Goal: Check status: Check status

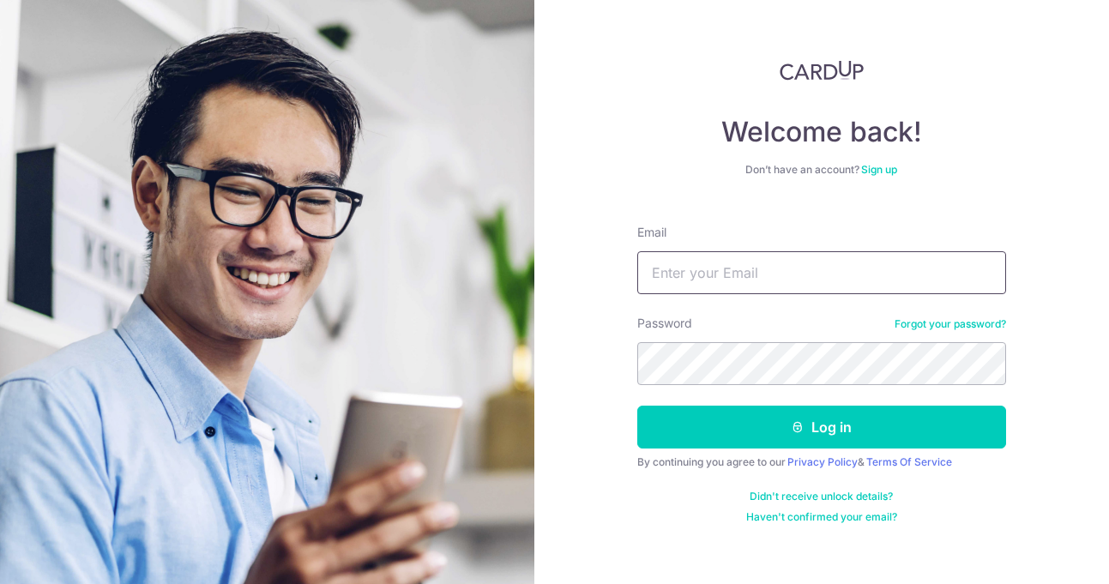
click at [678, 270] on input "Email" at bounding box center [821, 272] width 369 height 43
type input "[EMAIL_ADDRESS][DOMAIN_NAME]"
click at [637, 406] on button "Log in" at bounding box center [821, 427] width 369 height 43
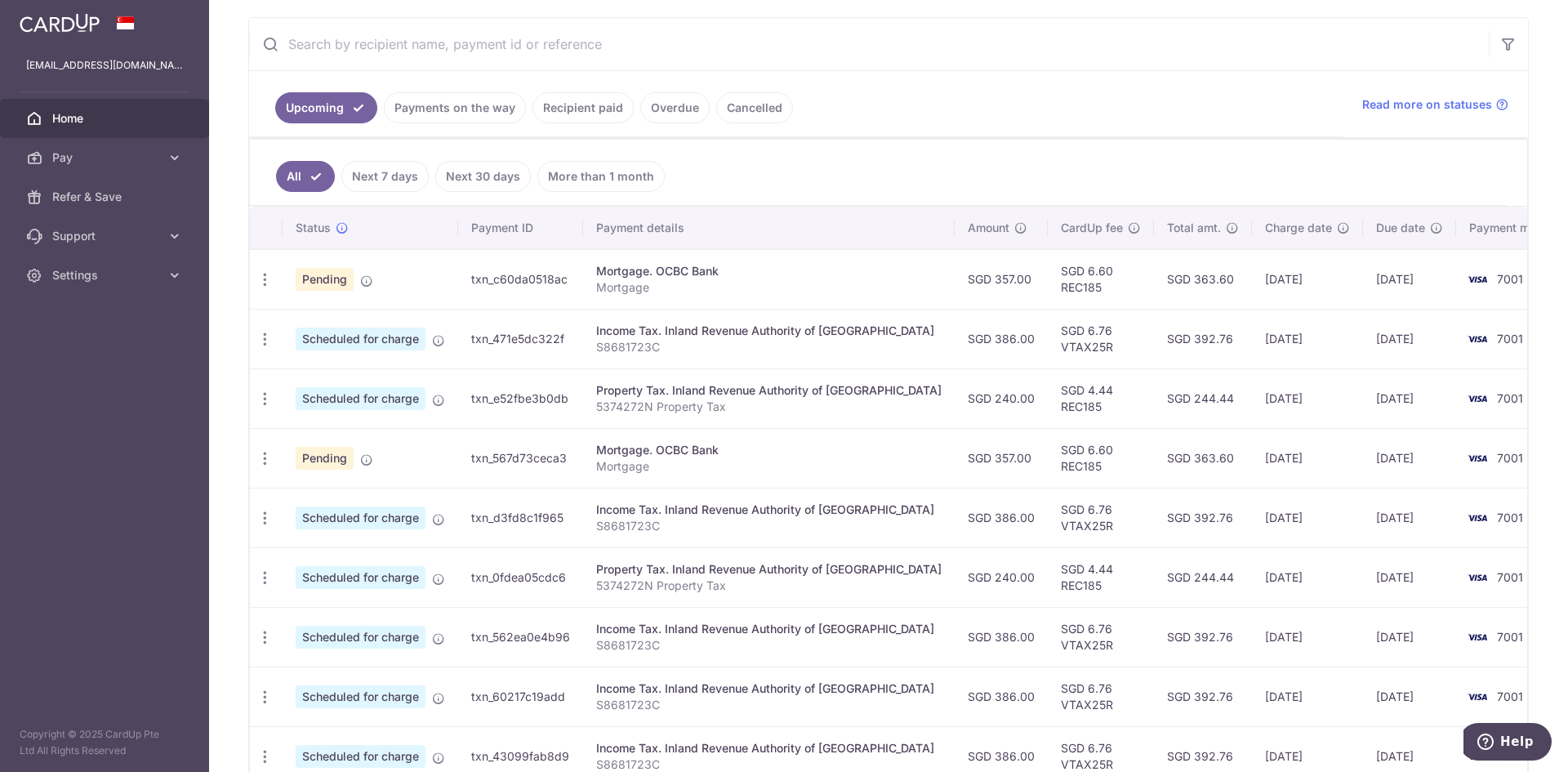
scroll to position [327, 0]
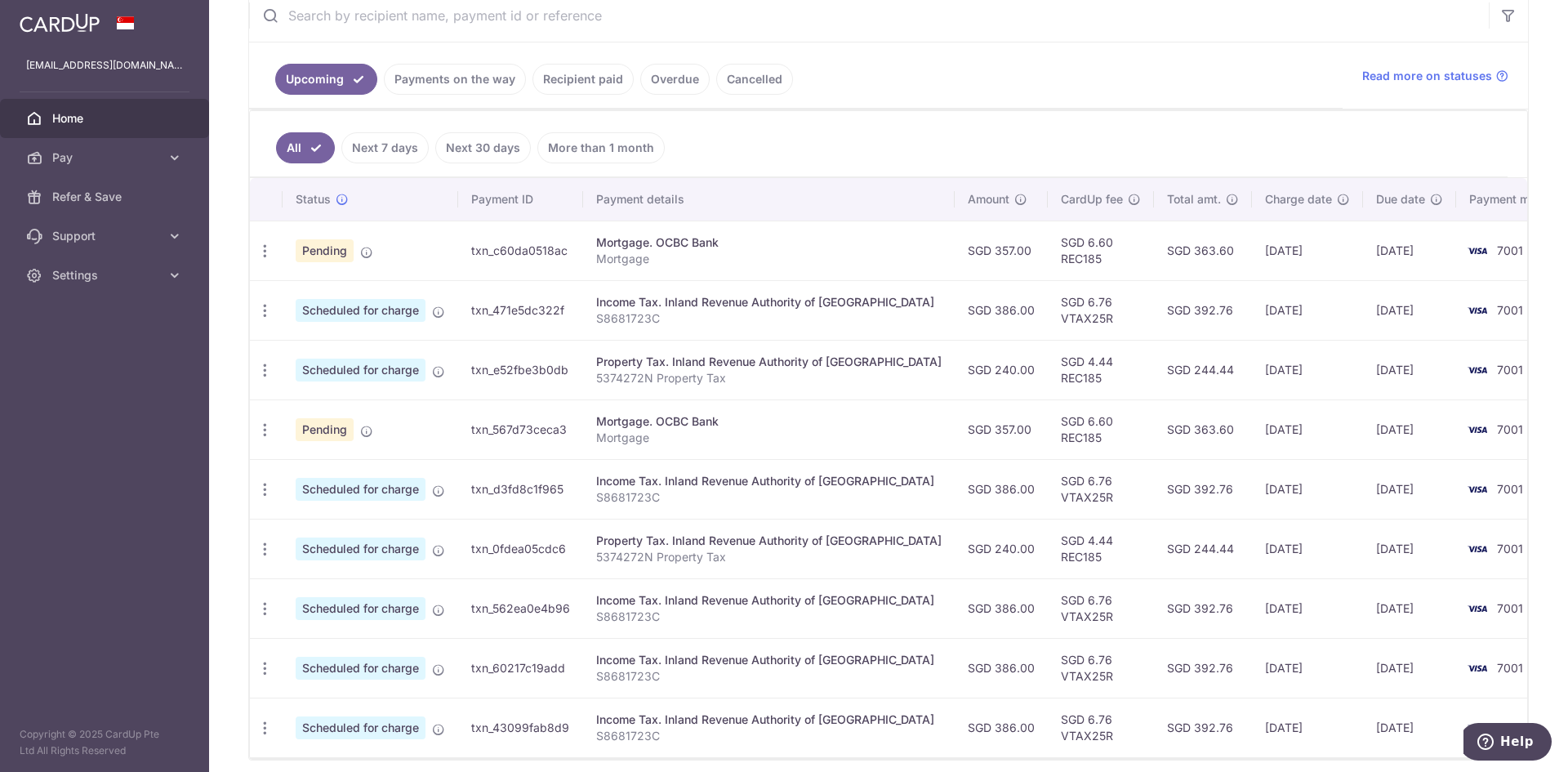
click at [383, 145] on link "Next 7 days" at bounding box center [386, 148] width 88 height 31
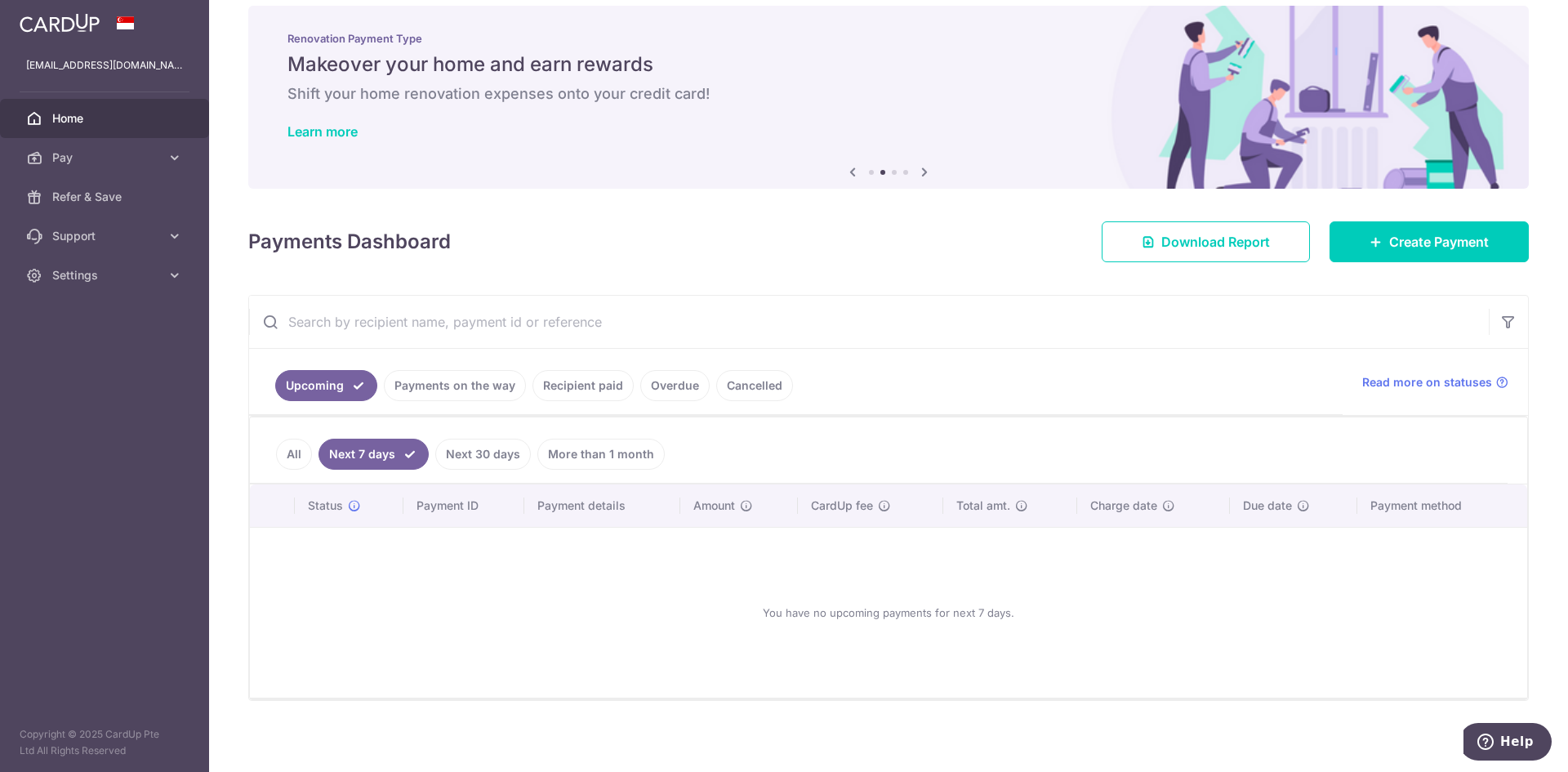
scroll to position [26, 0]
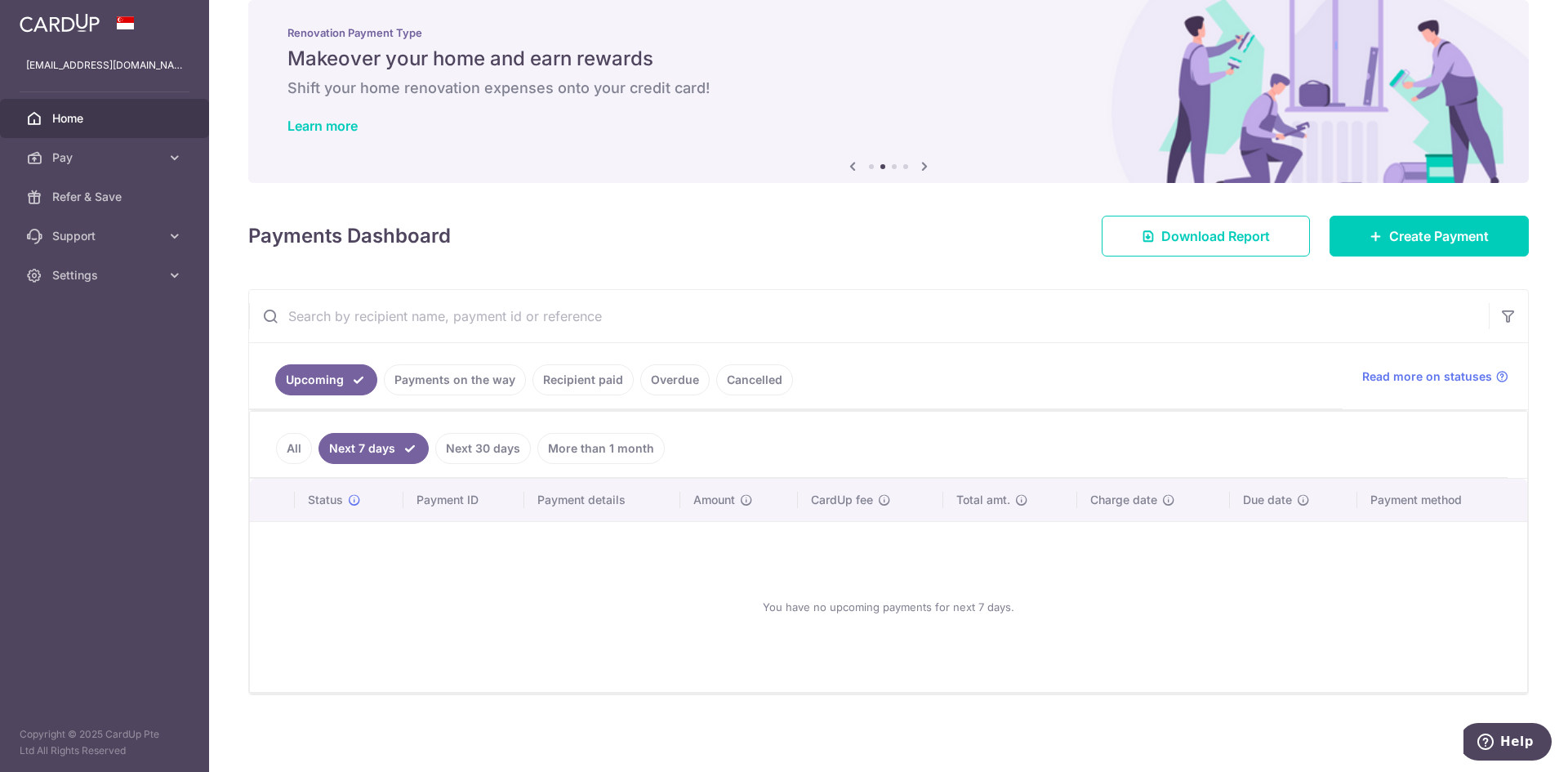
click at [472, 444] on link "Next 30 days" at bounding box center [483, 448] width 95 height 31
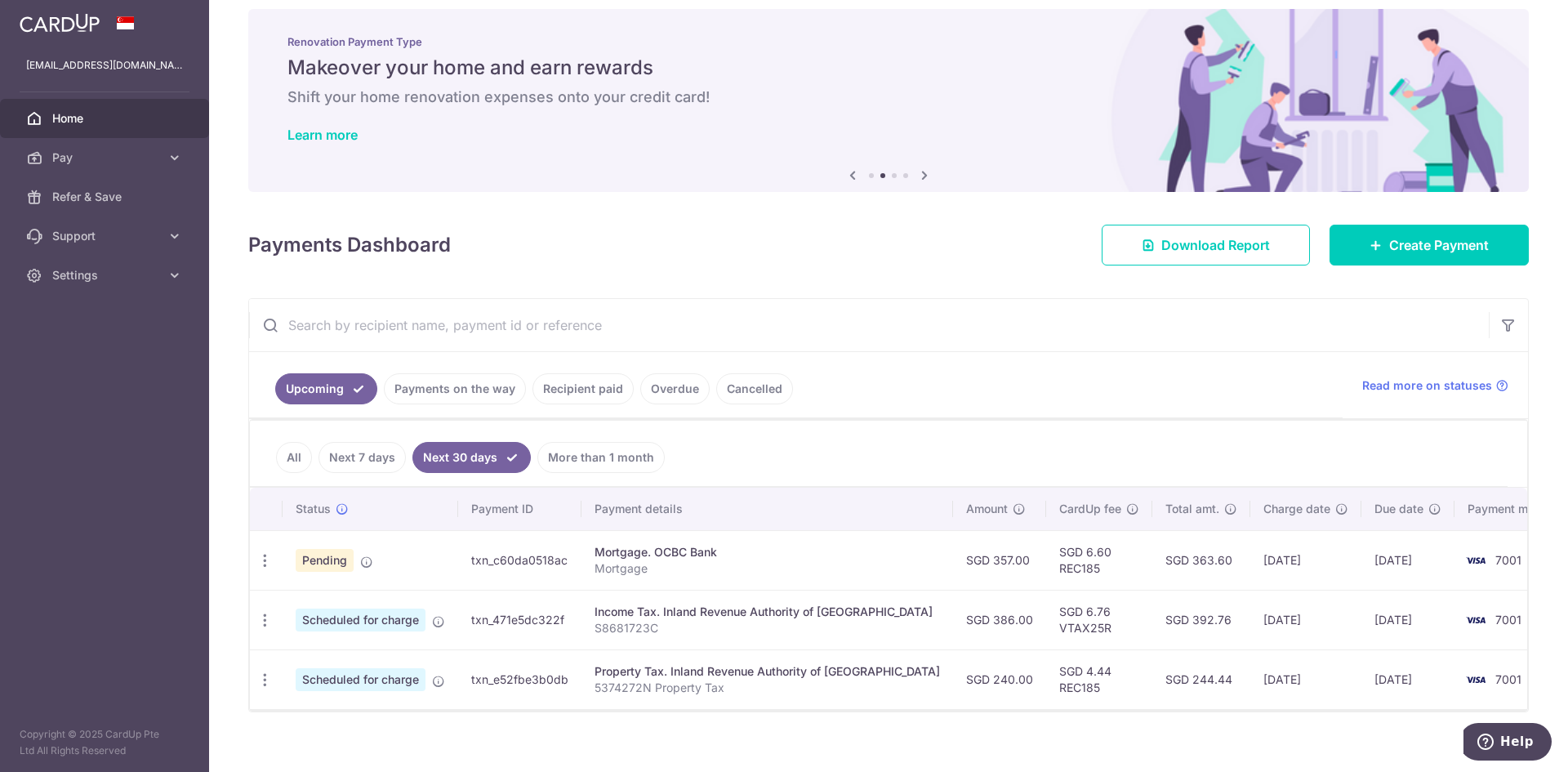
scroll to position [34, 0]
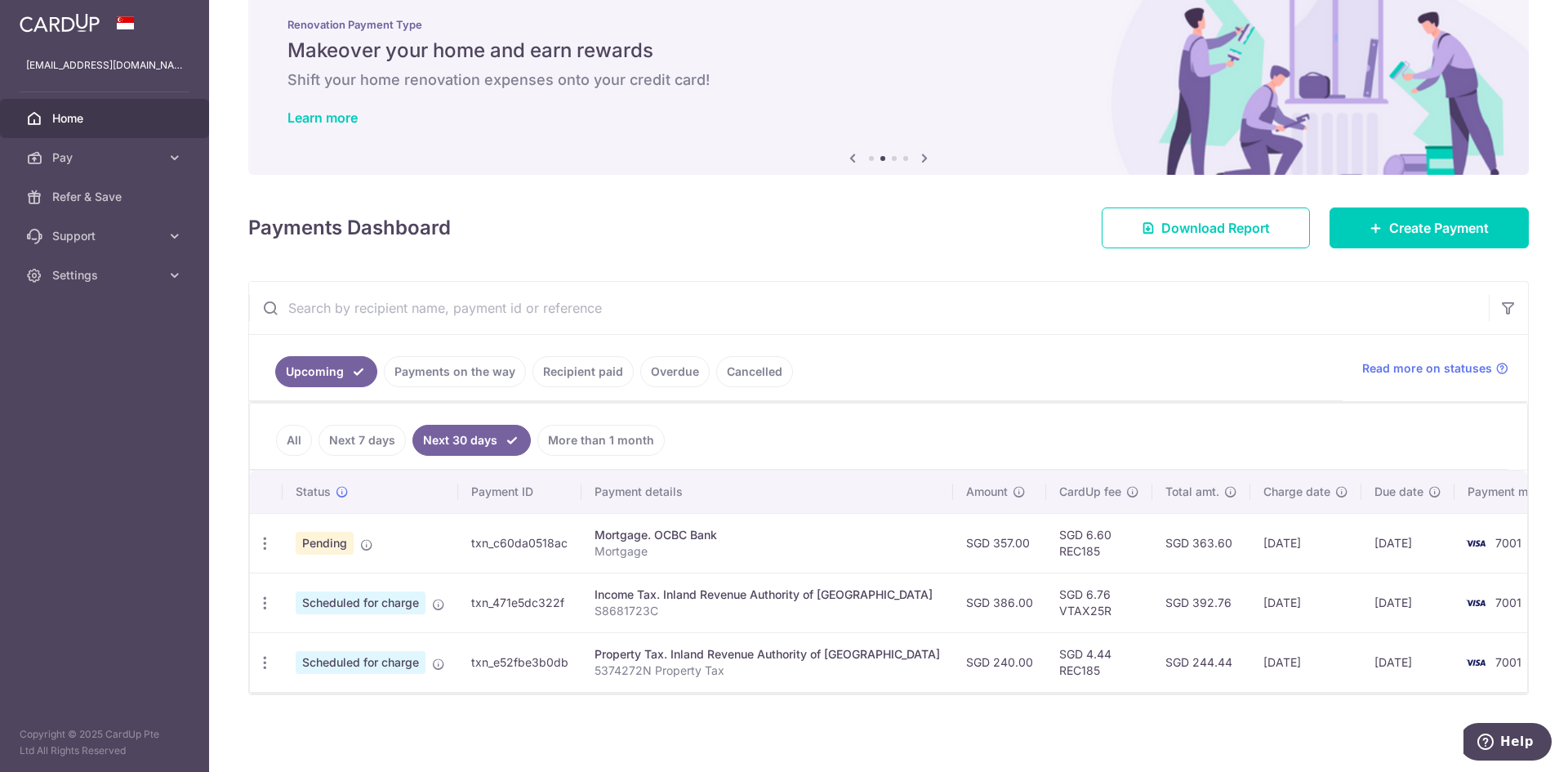
click at [592, 444] on link "More than 1 month" at bounding box center [601, 440] width 128 height 31
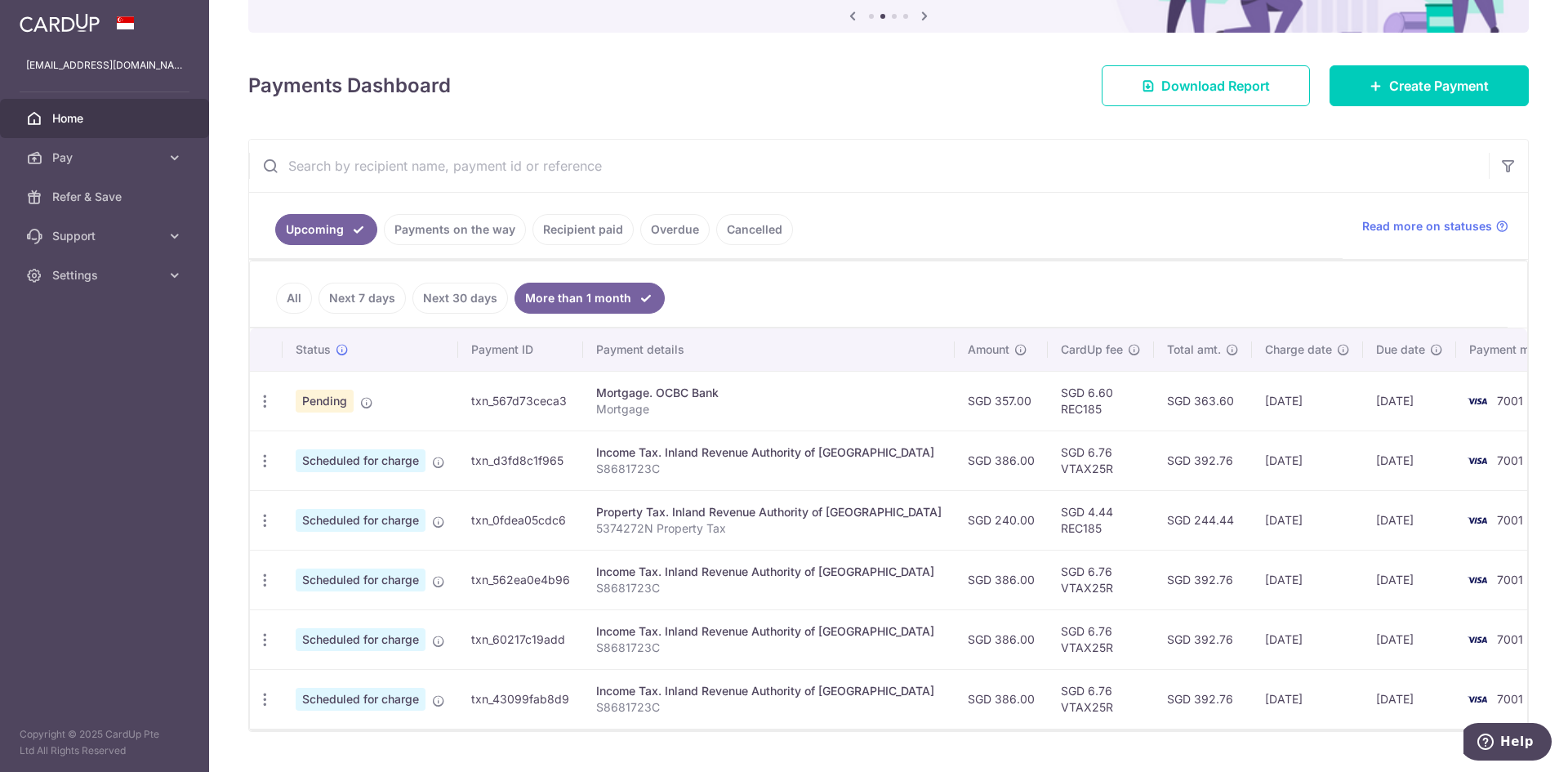
scroll to position [213, 0]
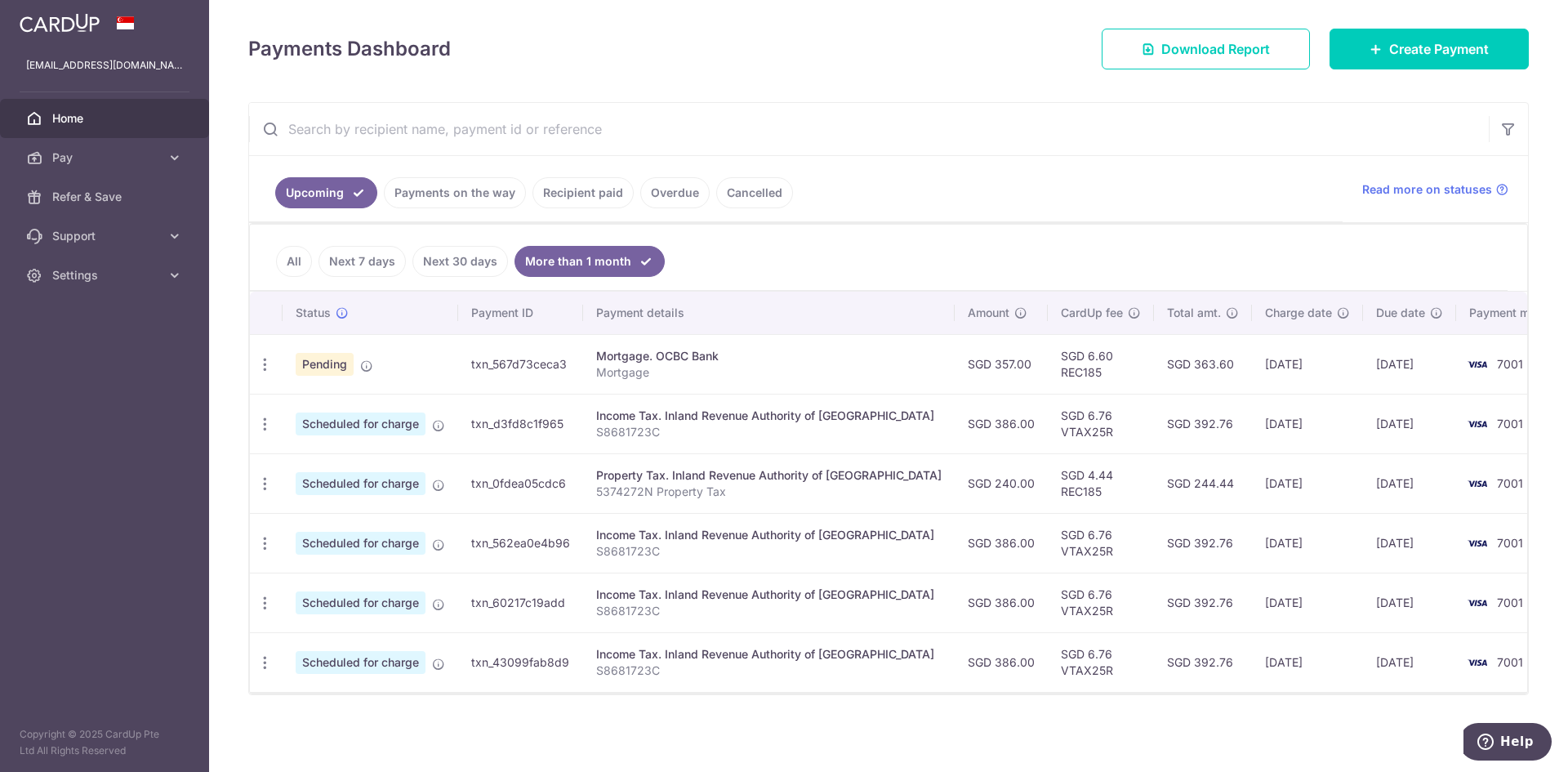
click at [586, 201] on link "Recipient paid" at bounding box center [583, 192] width 101 height 31
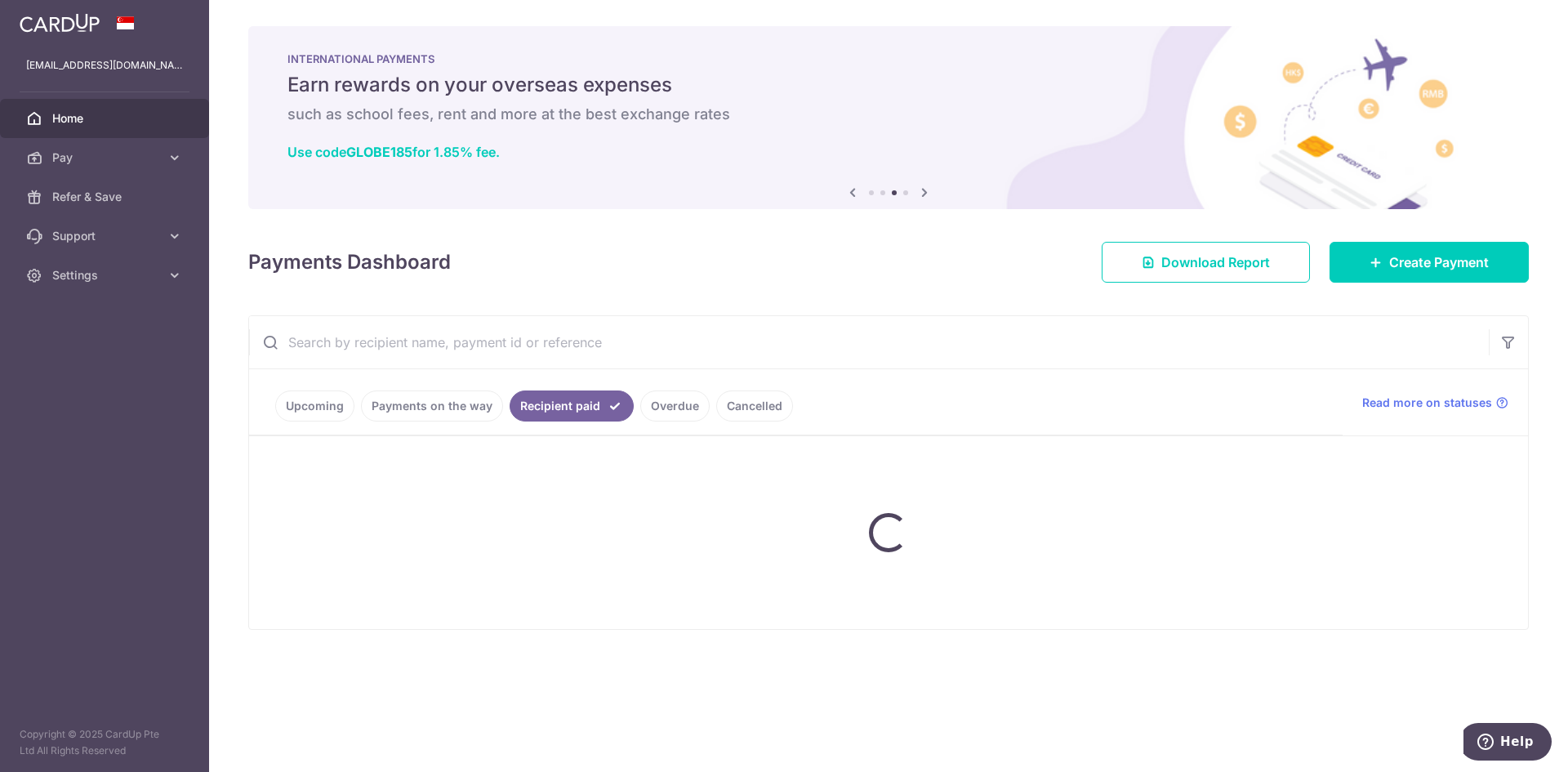
scroll to position [0, 0]
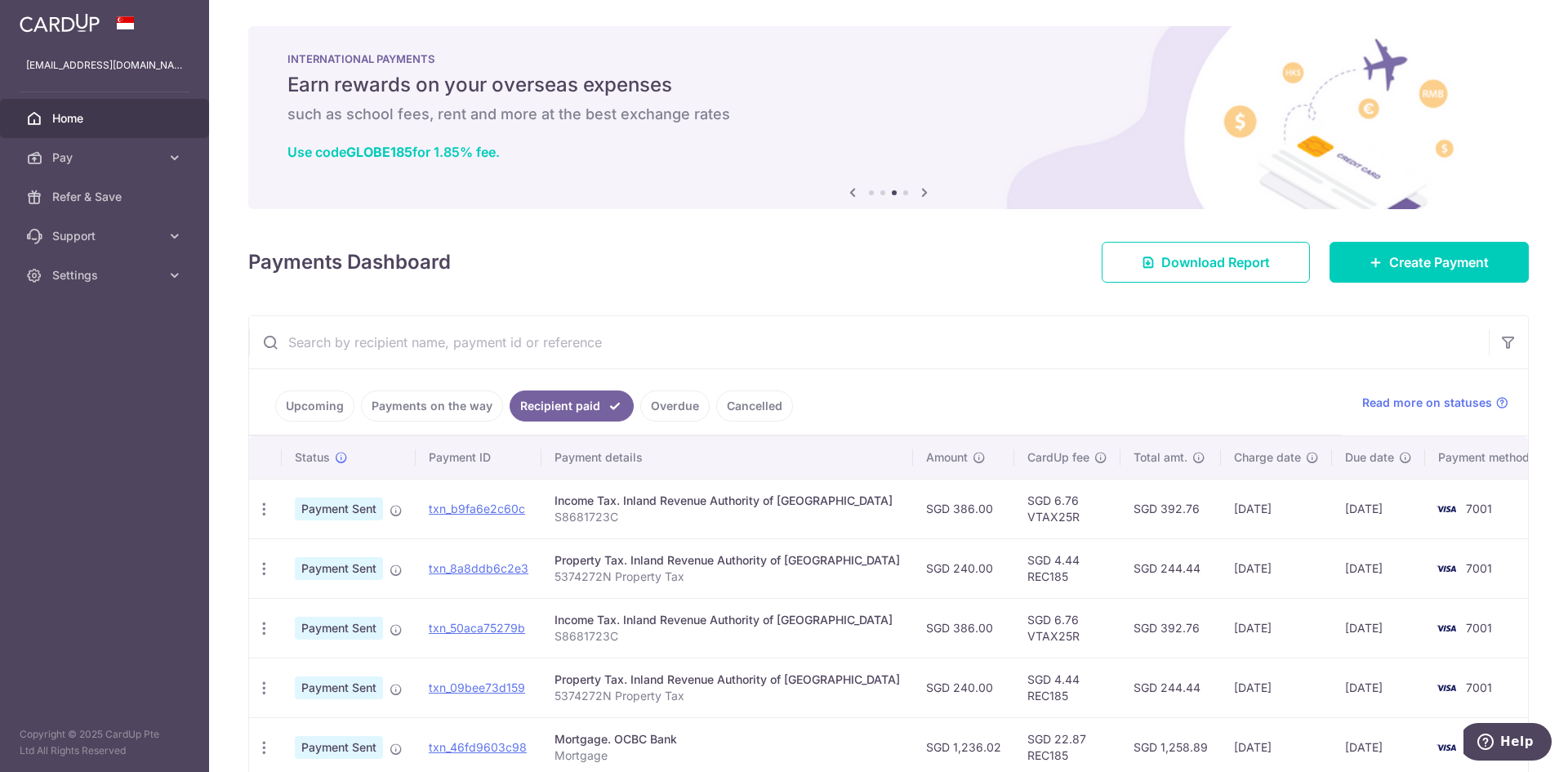
click at [664, 404] on link "Overdue" at bounding box center [675, 406] width 69 height 31
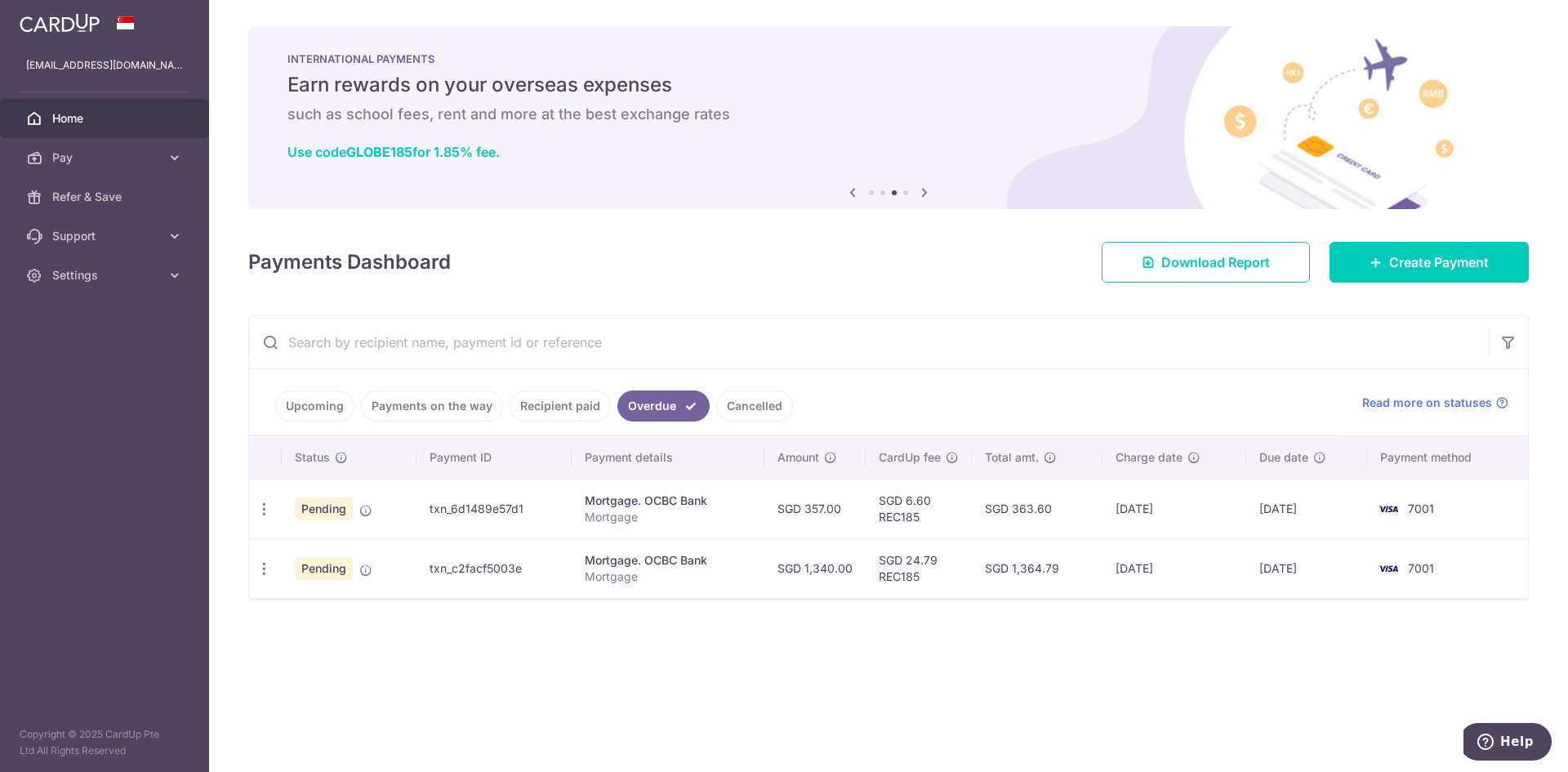
click at [1055, 555] on div "× Pause Schedule Pause all future payments in this series Pause just this one p…" at bounding box center [888, 386] width 1359 height 772
click at [306, 409] on link "Upcoming" at bounding box center [314, 406] width 79 height 31
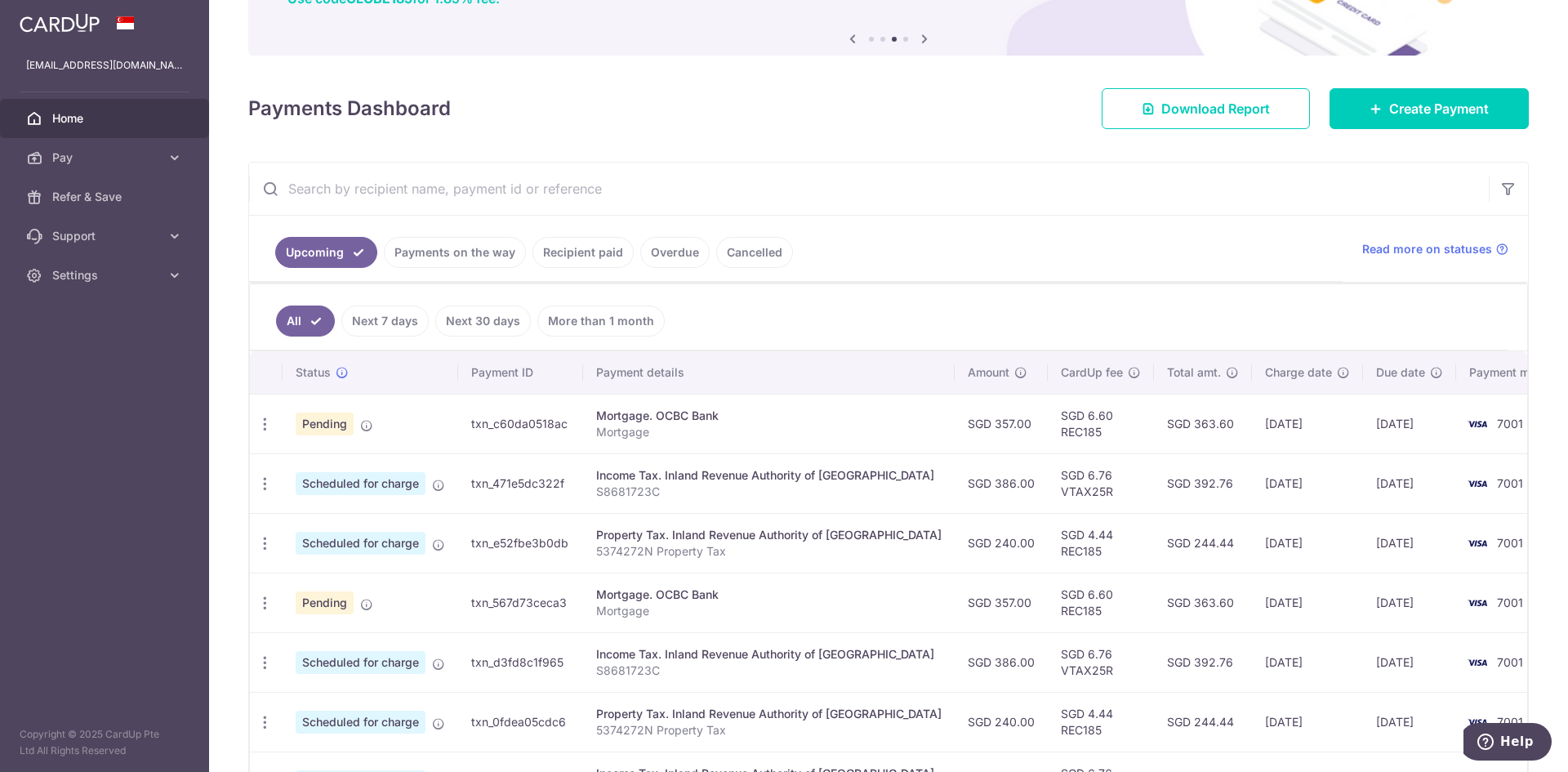
scroll to position [147, 0]
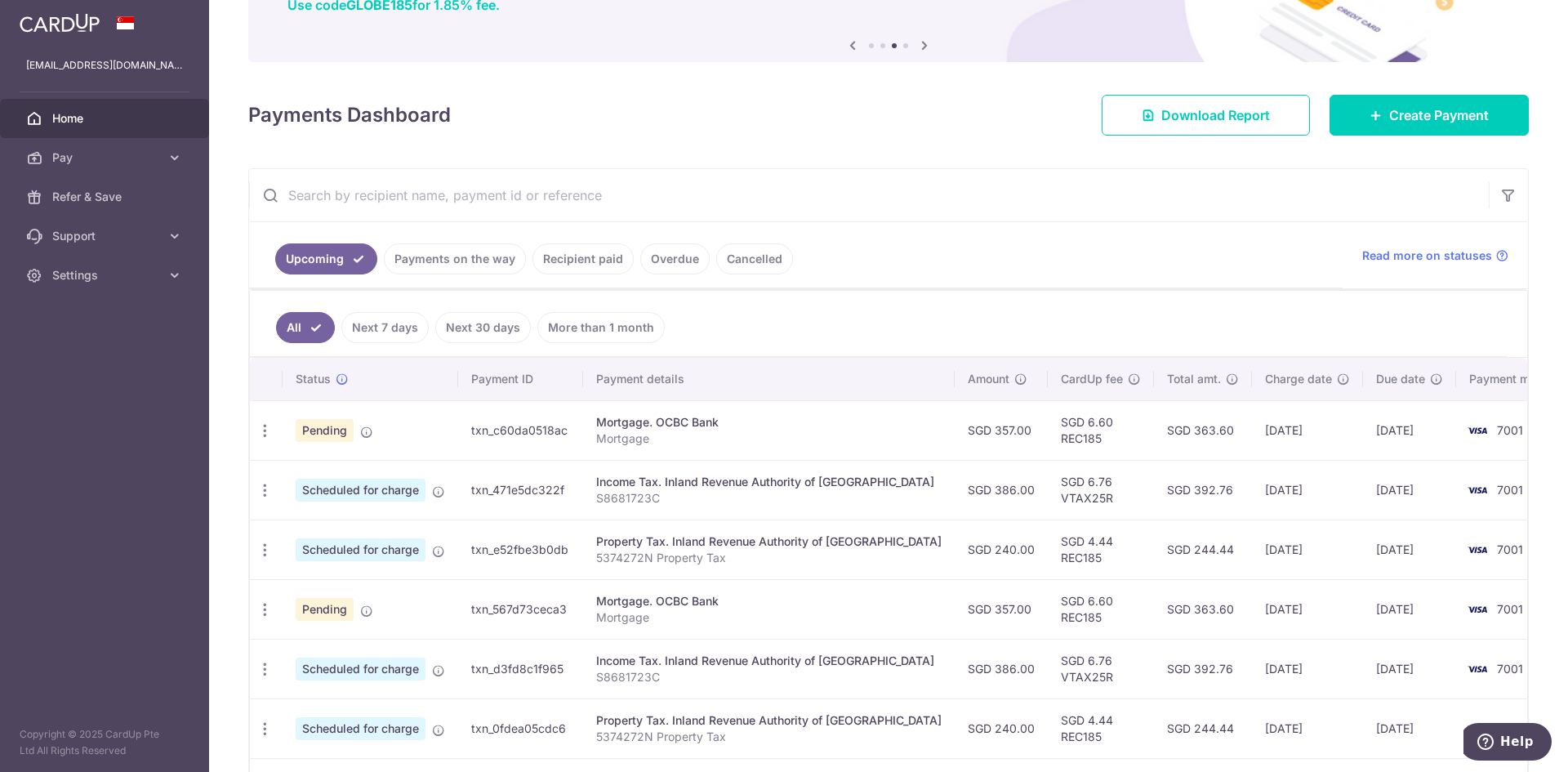
click at [667, 251] on link "Overdue" at bounding box center [675, 259] width 69 height 31
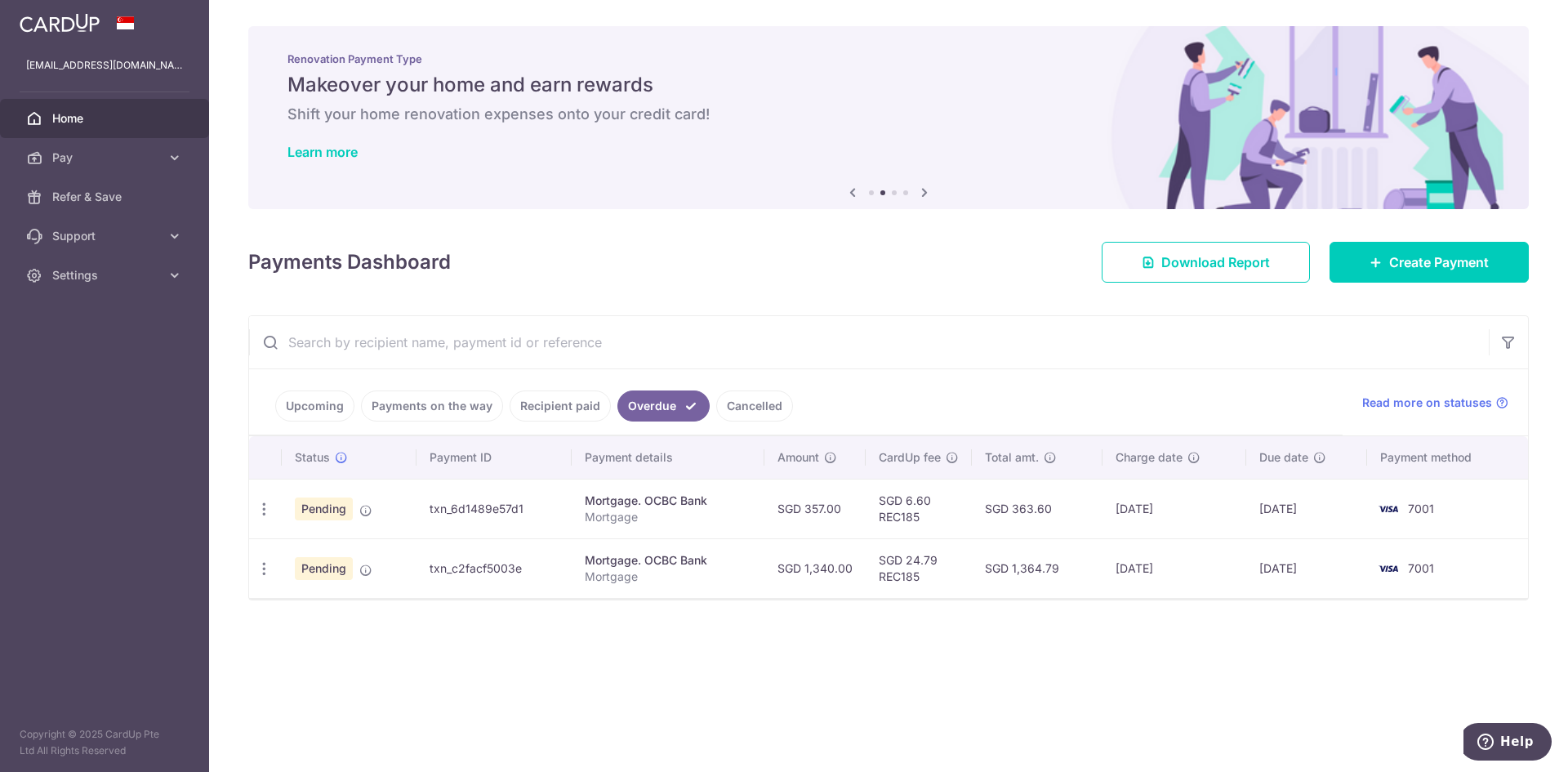
click at [308, 406] on link "Upcoming" at bounding box center [314, 406] width 79 height 31
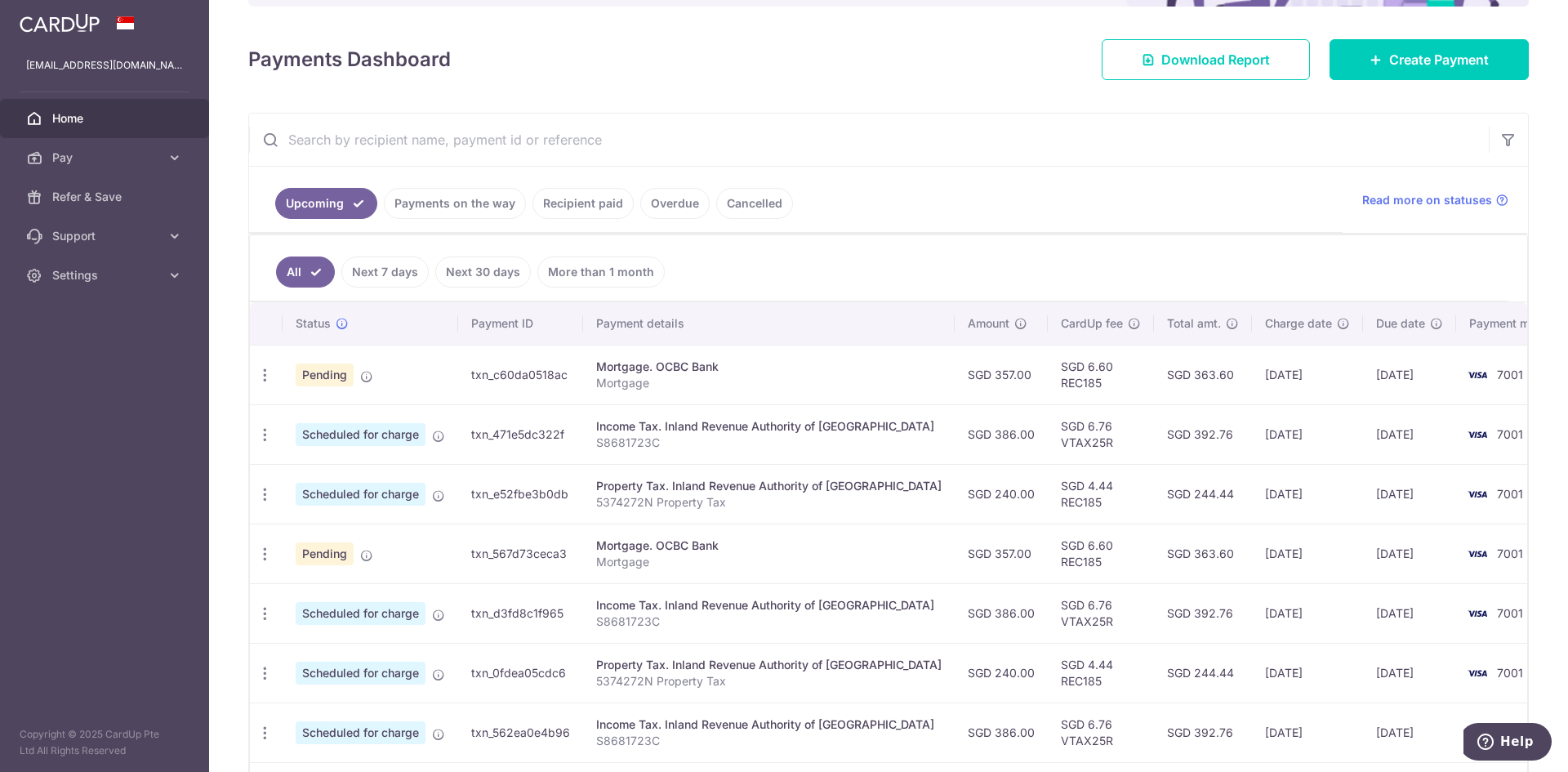
scroll to position [245, 0]
